Goal: Find specific page/section: Find specific page/section

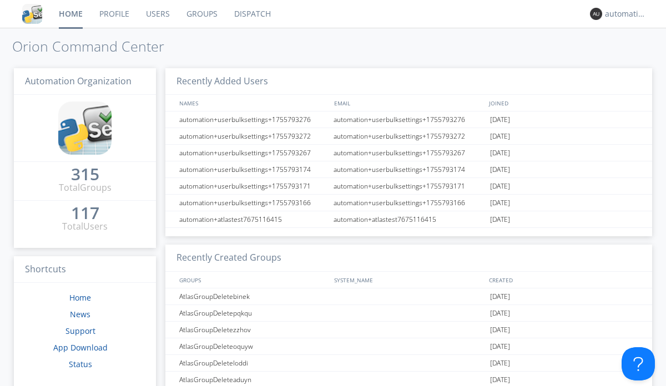
click at [251, 14] on link "Dispatch" at bounding box center [252, 14] width 53 height 28
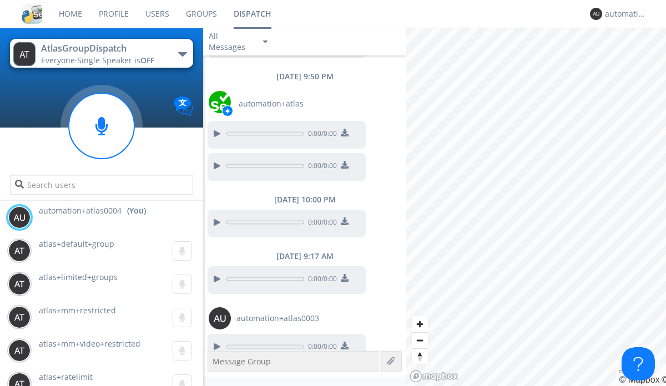
scroll to position [1010, 0]
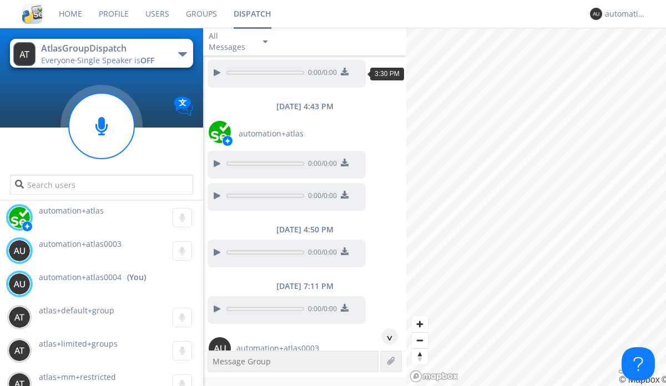
scroll to position [51, 0]
click at [385, 337] on div "^" at bounding box center [389, 337] width 17 height 17
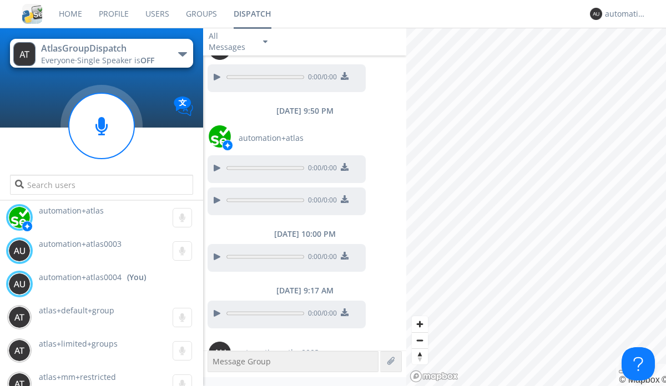
scroll to position [977, 0]
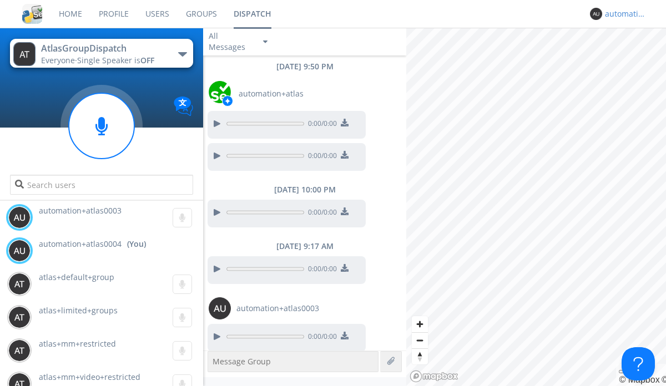
click at [623, 14] on div "automation+atlas0004" at bounding box center [626, 13] width 42 height 11
